Goal: Information Seeking & Learning: Learn about a topic

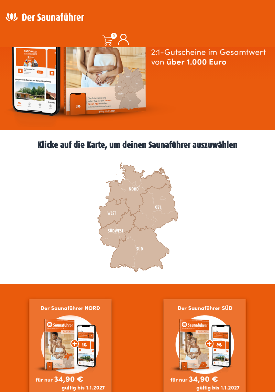
click at [116, 229] on icon at bounding box center [117, 229] width 37 height 37
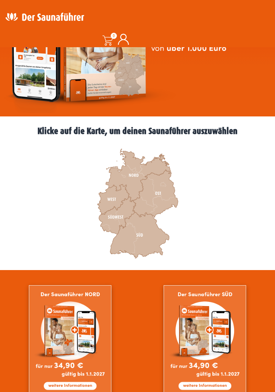
scroll to position [139, 0]
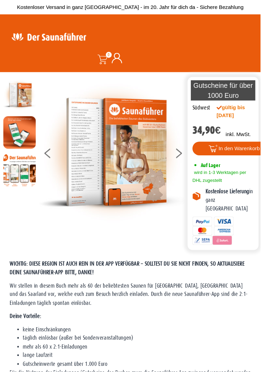
click at [190, 164] on button at bounding box center [193, 162] width 17 height 17
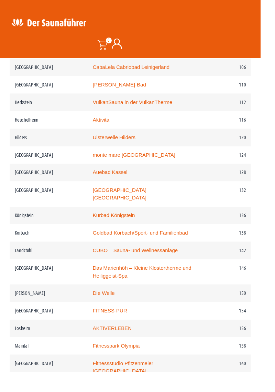
scroll to position [854, 0]
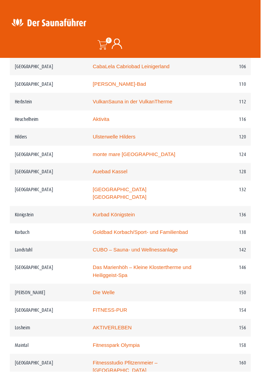
click at [131, 223] on link "Kurbad Königstein" at bounding box center [120, 226] width 44 height 6
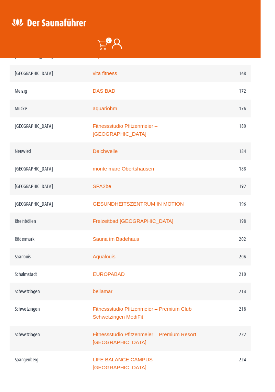
scroll to position [1217, 0]
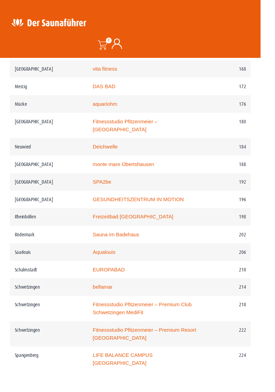
click at [116, 189] on link "SPA2be" at bounding box center [108, 192] width 20 height 6
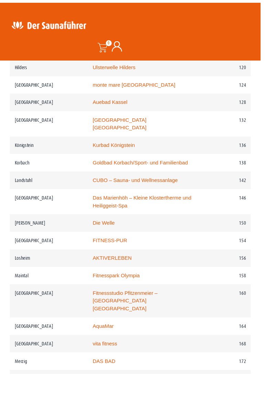
scroll to position [903, 0]
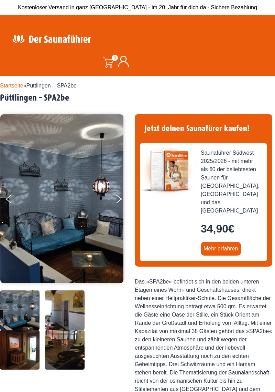
click at [120, 198] on icon "Next" at bounding box center [119, 197] width 6 height 5
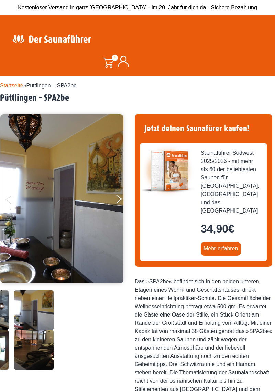
click at [121, 200] on button "Next" at bounding box center [123, 200] width 17 height 17
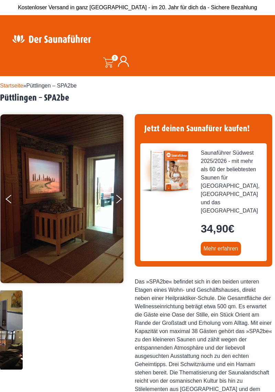
click at [119, 202] on button "Next" at bounding box center [123, 200] width 17 height 17
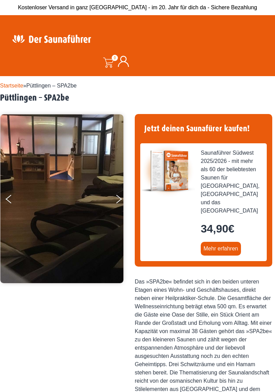
click at [119, 202] on button "Next" at bounding box center [123, 200] width 17 height 17
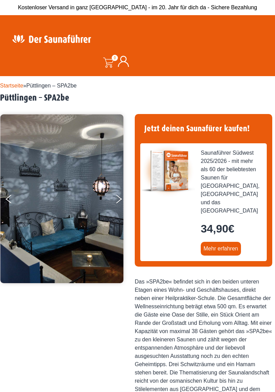
click at [118, 199] on button "Next" at bounding box center [123, 200] width 17 height 17
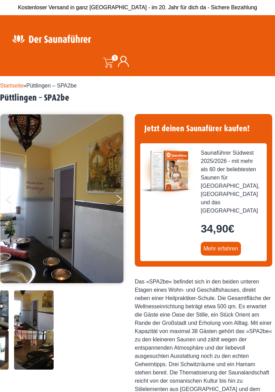
click at [113, 200] on img at bounding box center [61, 198] width 123 height 169
